Goal: Task Accomplishment & Management: Use online tool/utility

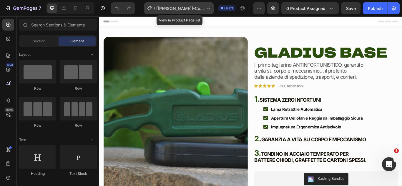
click at [210, 8] on icon at bounding box center [208, 8] width 6 height 6
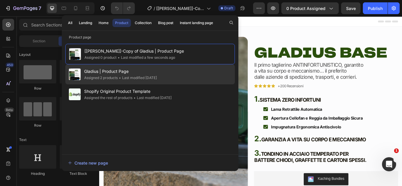
click at [152, 74] on span "Gladius | Product Page" at bounding box center [120, 71] width 73 height 7
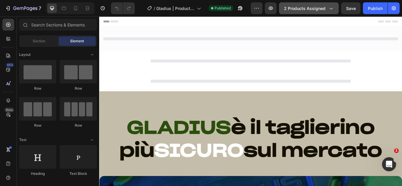
click at [331, 9] on icon "button" at bounding box center [330, 8] width 6 height 6
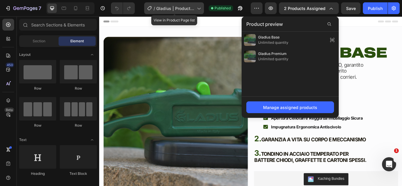
click at [198, 9] on icon at bounding box center [198, 8] width 6 height 6
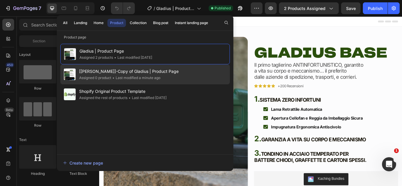
click at [145, 73] on span "[[PERSON_NAME]]-Copy of Gladius | Product Page" at bounding box center [128, 71] width 99 height 7
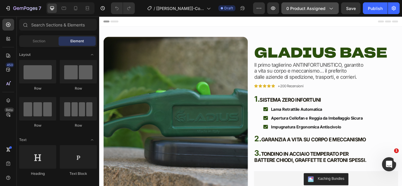
click at [332, 6] on icon "button" at bounding box center [330, 8] width 6 height 6
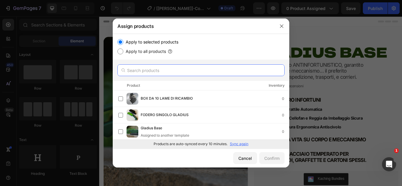
click at [196, 69] on input "text" at bounding box center [200, 70] width 167 height 12
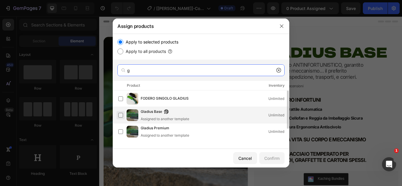
type input "g"
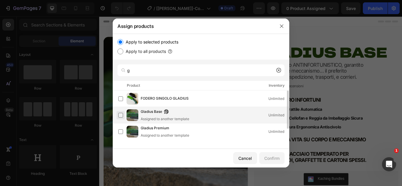
click at [121, 116] on label at bounding box center [120, 115] width 5 height 5
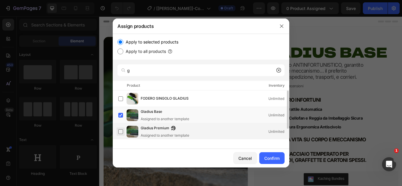
click at [121, 131] on label at bounding box center [120, 131] width 5 height 5
click at [267, 160] on div "Confirm" at bounding box center [271, 158] width 15 height 6
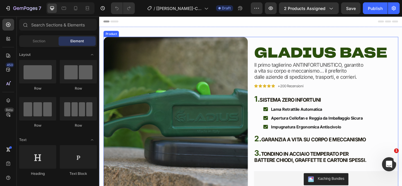
click at [271, 63] on div "Product Images Gladius Base Product Title Il primo taglierino ANTINFORTUNISTICO…" at bounding box center [275, 151] width 343 height 223
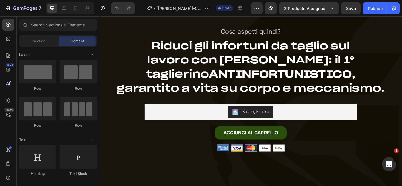
scroll to position [3748, 0]
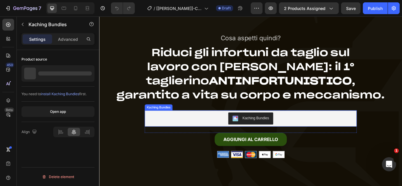
click at [374, 135] on div "Kaching Bundles" at bounding box center [275, 135] width 242 height 14
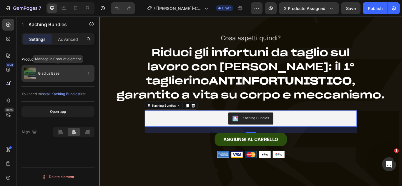
click at [71, 76] on div "Gladius Base" at bounding box center [57, 73] width 73 height 16
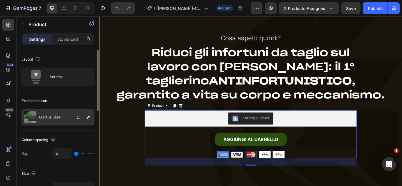
click at [56, 118] on p "Gladius Base" at bounding box center [49, 117] width 21 height 4
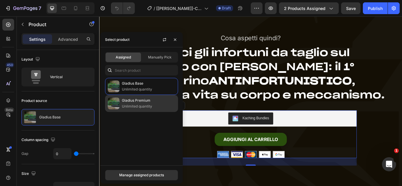
click at [142, 108] on p "Unlimited quantity" at bounding box center [149, 106] width 54 height 6
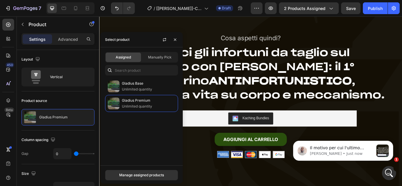
scroll to position [0, 0]
click at [88, 100] on div "Product source" at bounding box center [57, 100] width 73 height 9
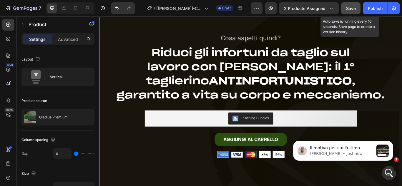
click at [352, 11] on span "Save" at bounding box center [351, 8] width 10 height 5
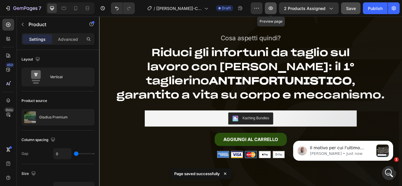
click at [270, 10] on icon "button" at bounding box center [271, 8] width 6 height 6
